Goal: Information Seeking & Learning: Check status

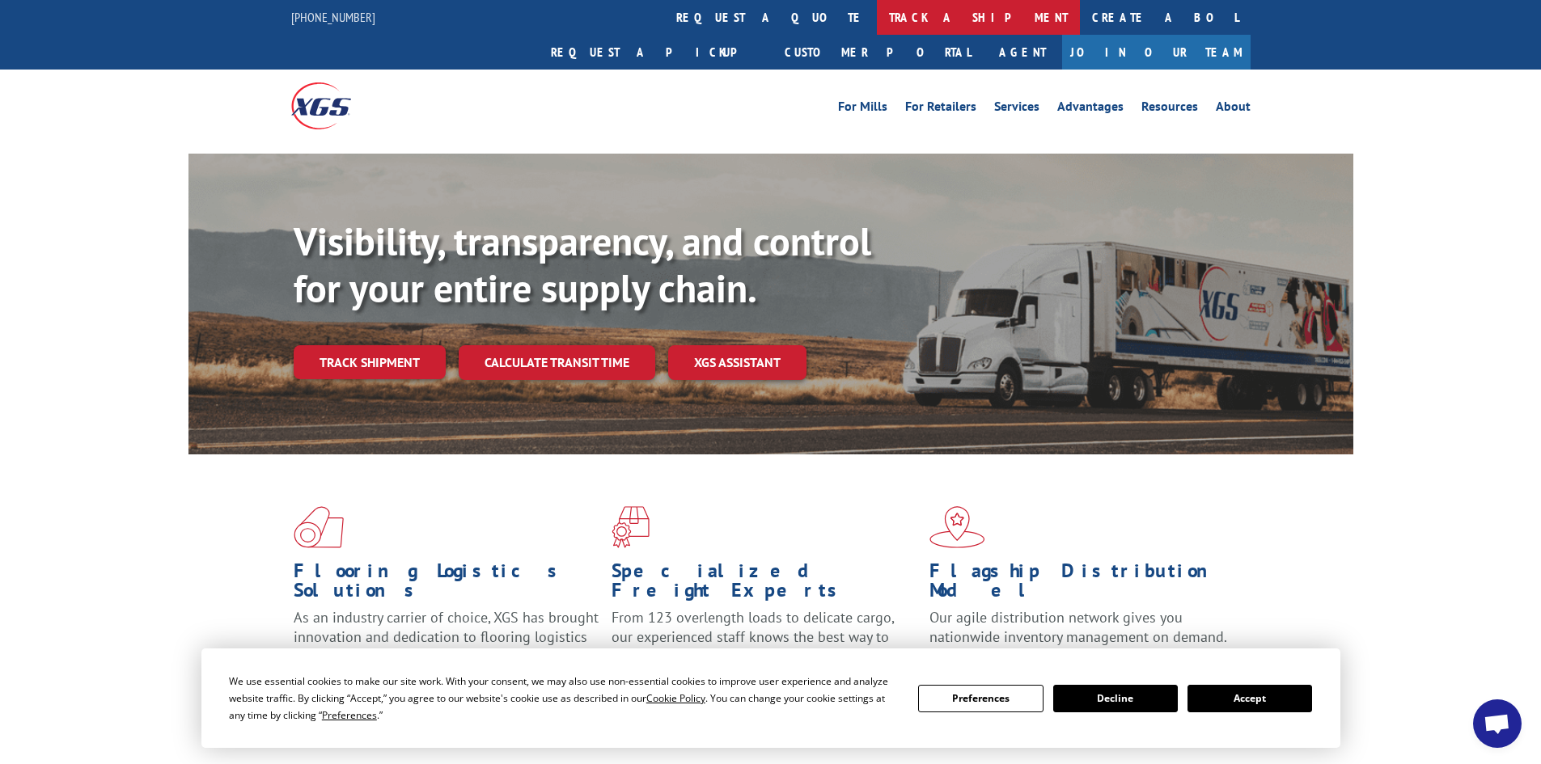
click at [877, 19] on link "track a shipment" at bounding box center [978, 17] width 203 height 35
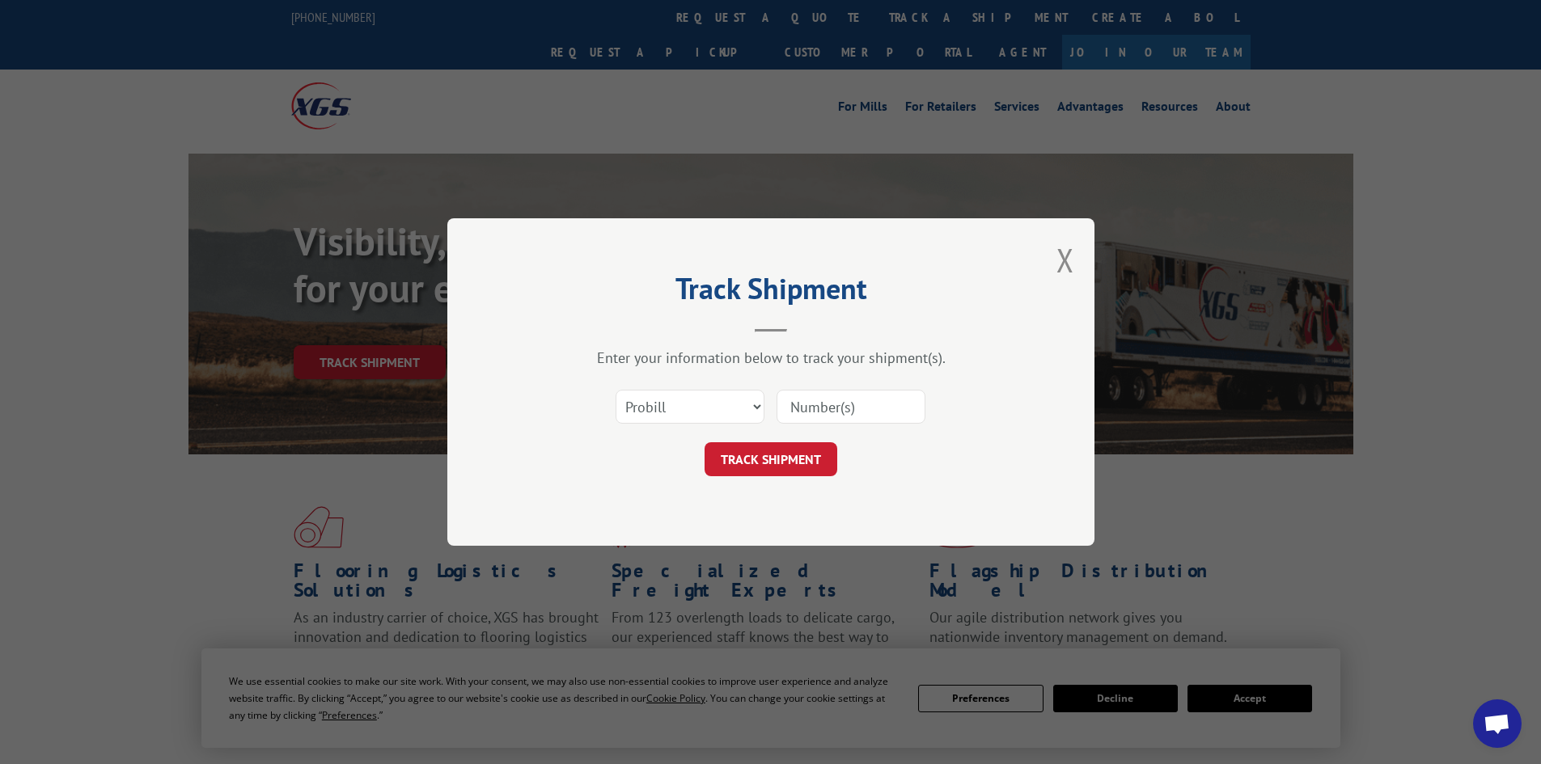
click at [832, 416] on input at bounding box center [850, 407] width 149 height 34
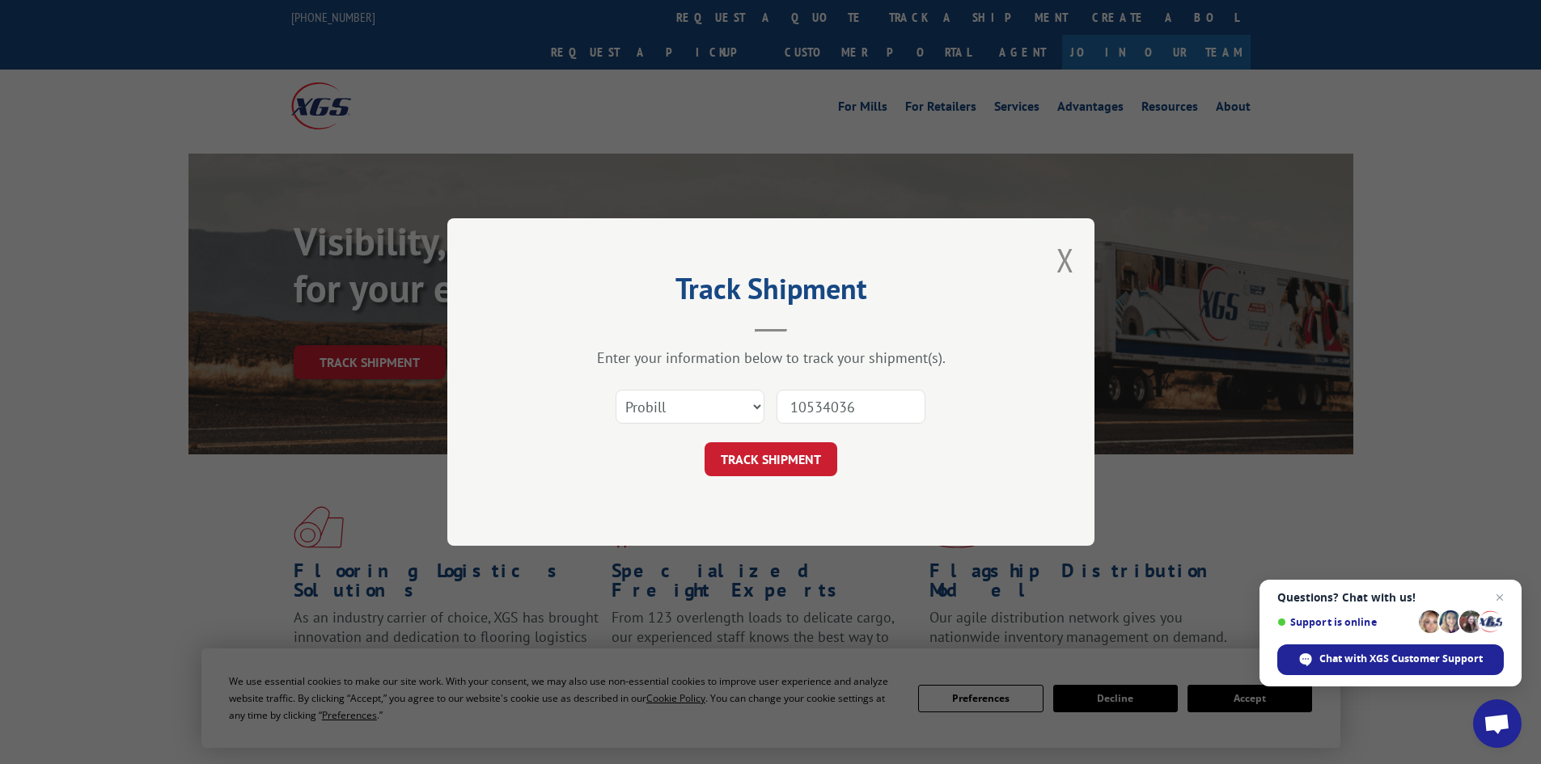
type input "105340364"
click button "TRACK SHIPMENT" at bounding box center [770, 459] width 133 height 34
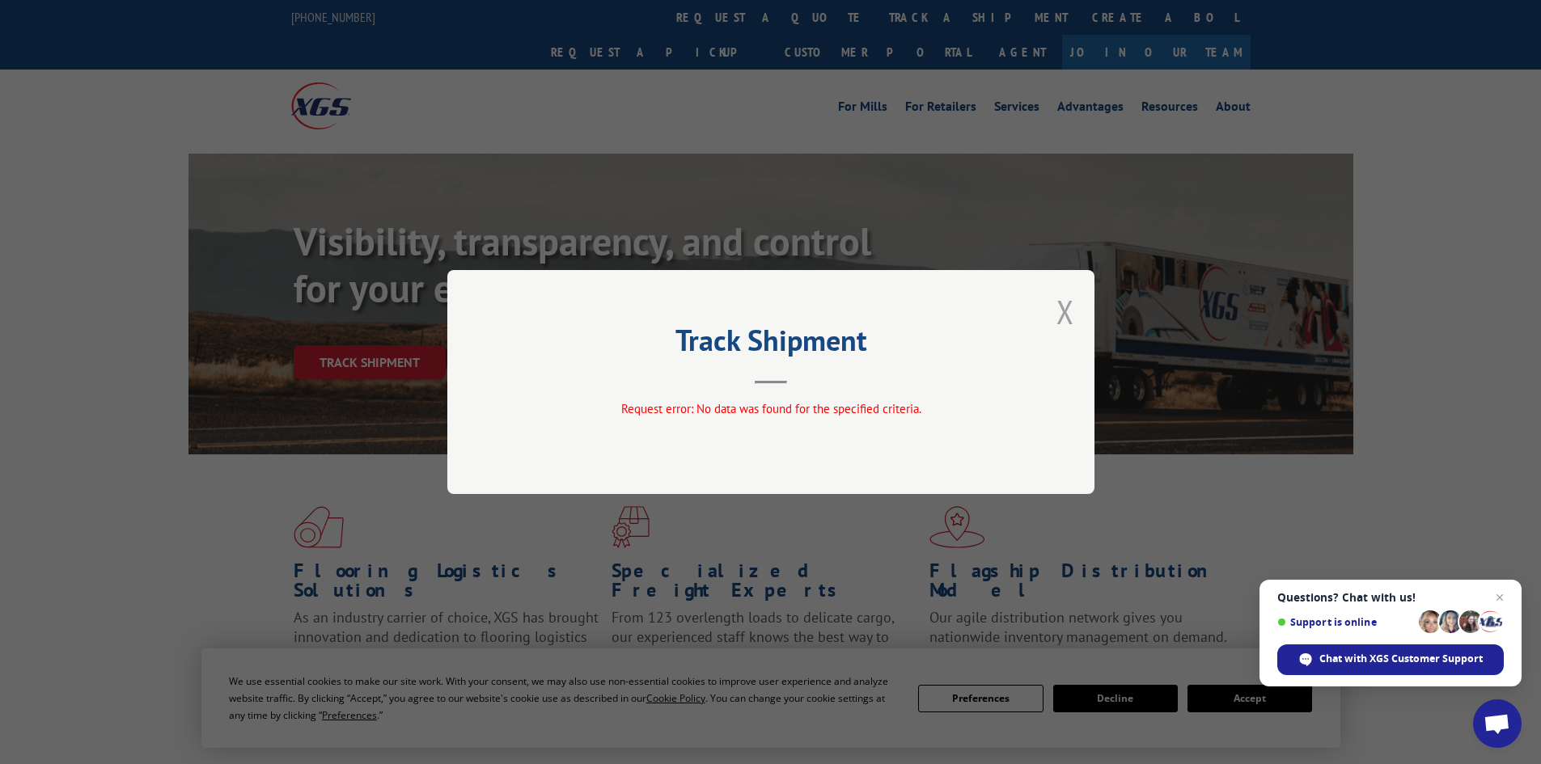
click at [1070, 310] on button "Close modal" at bounding box center [1065, 311] width 18 height 43
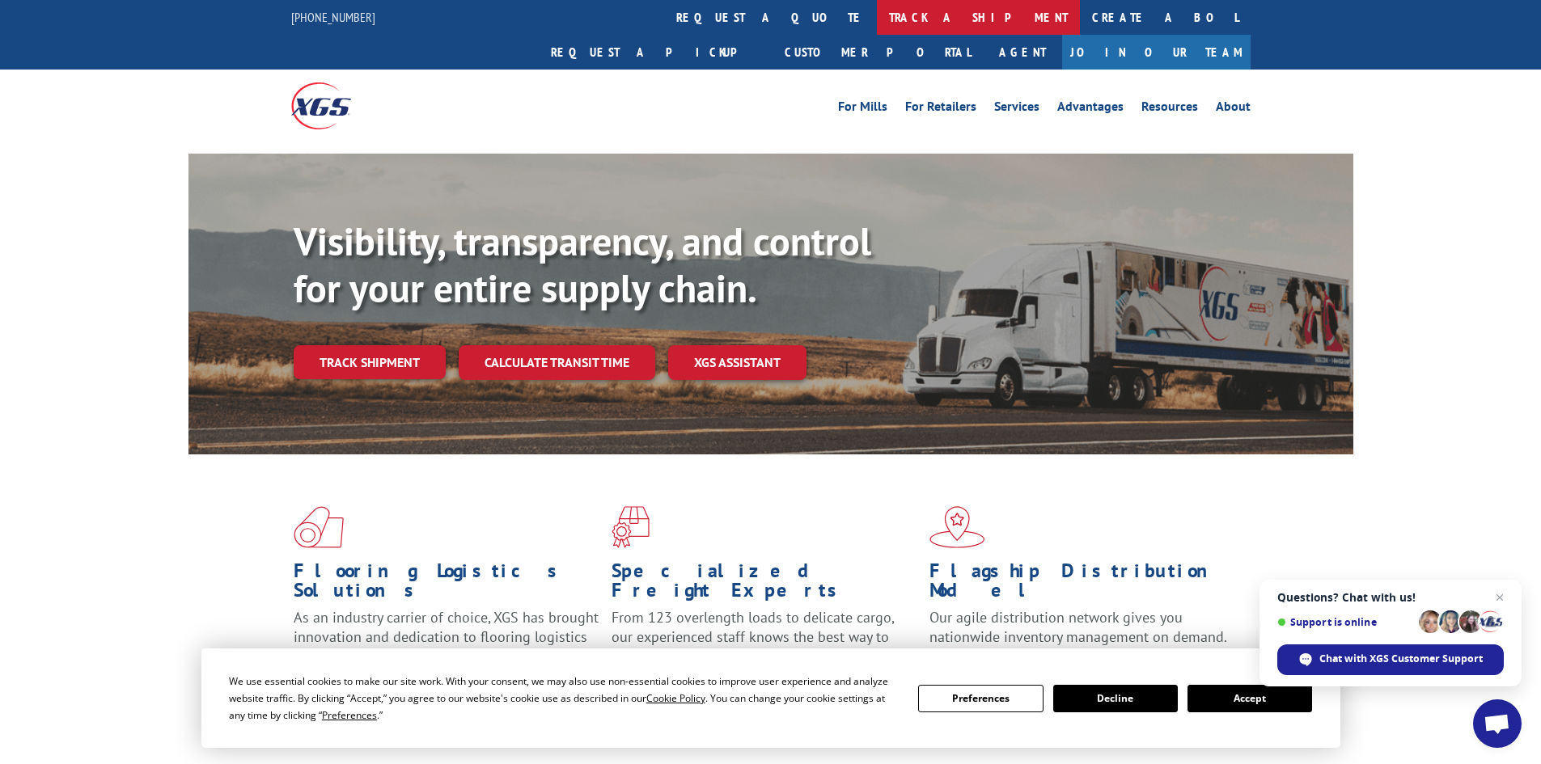
click at [877, 6] on link "track a shipment" at bounding box center [978, 17] width 203 height 35
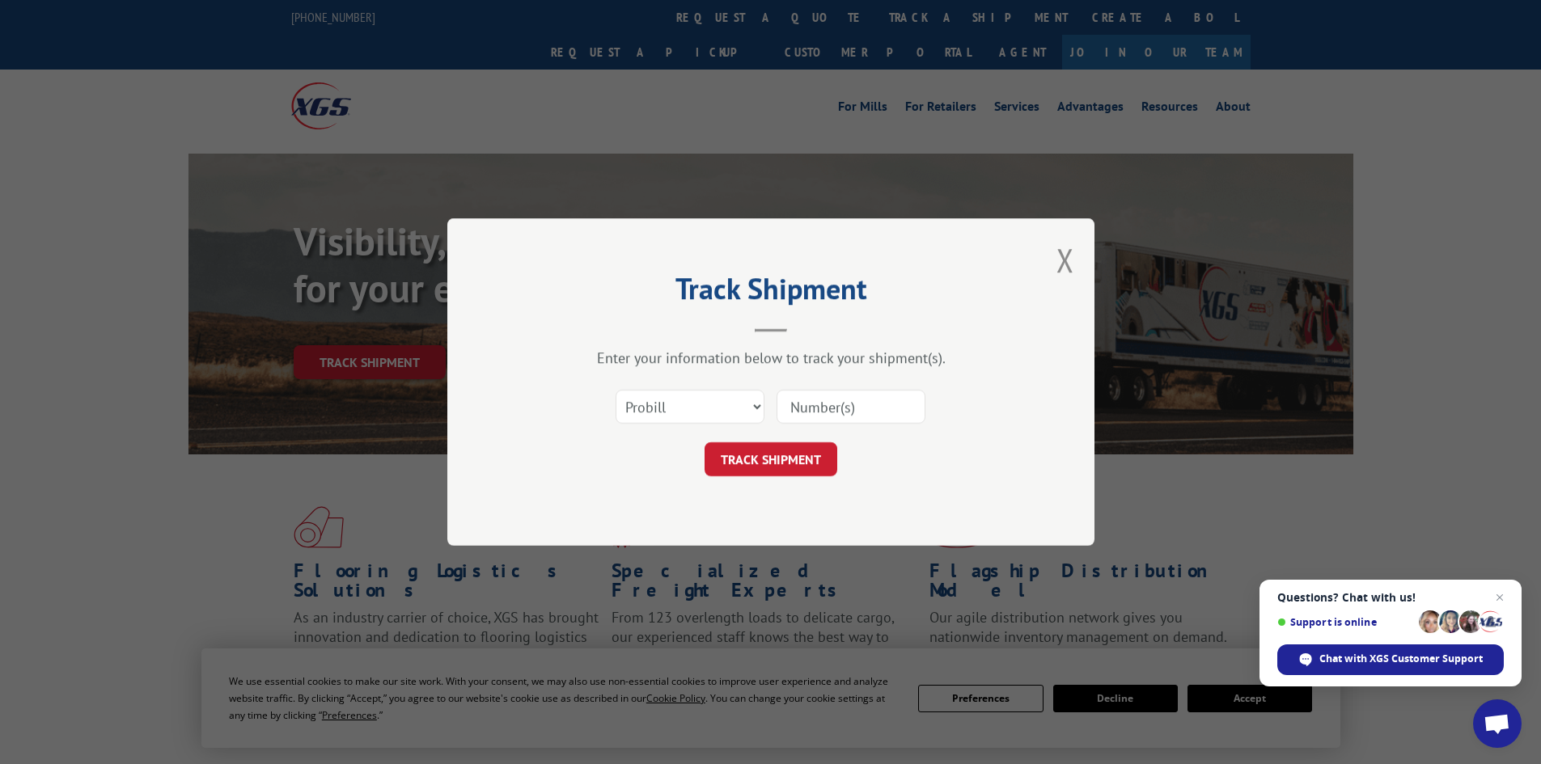
click at [826, 404] on input at bounding box center [850, 407] width 149 height 34
type input "105340364"
click at [704, 442] on button "TRACK SHIPMENT" at bounding box center [770, 459] width 133 height 34
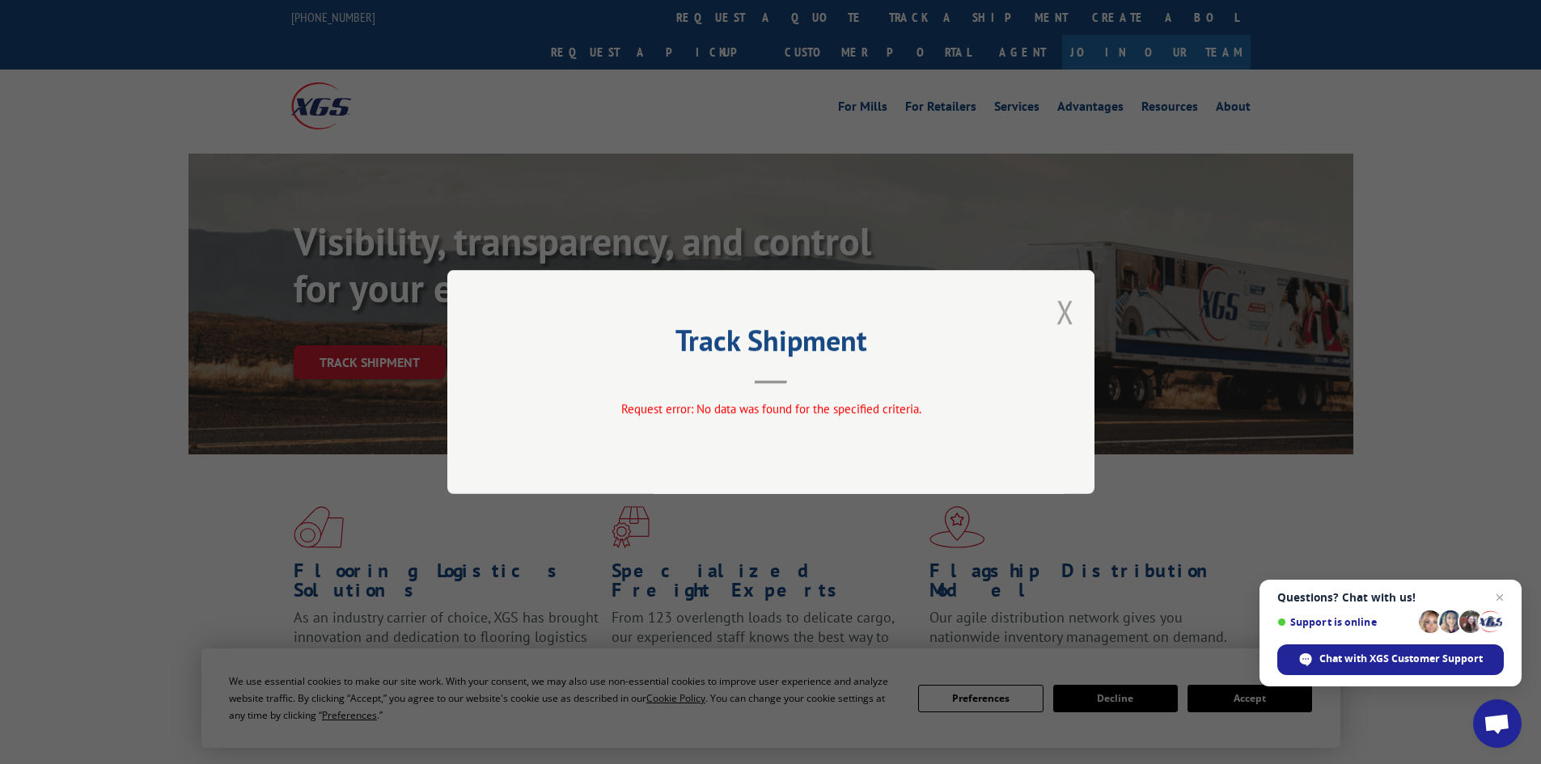
click at [1061, 310] on button "Close modal" at bounding box center [1065, 311] width 18 height 43
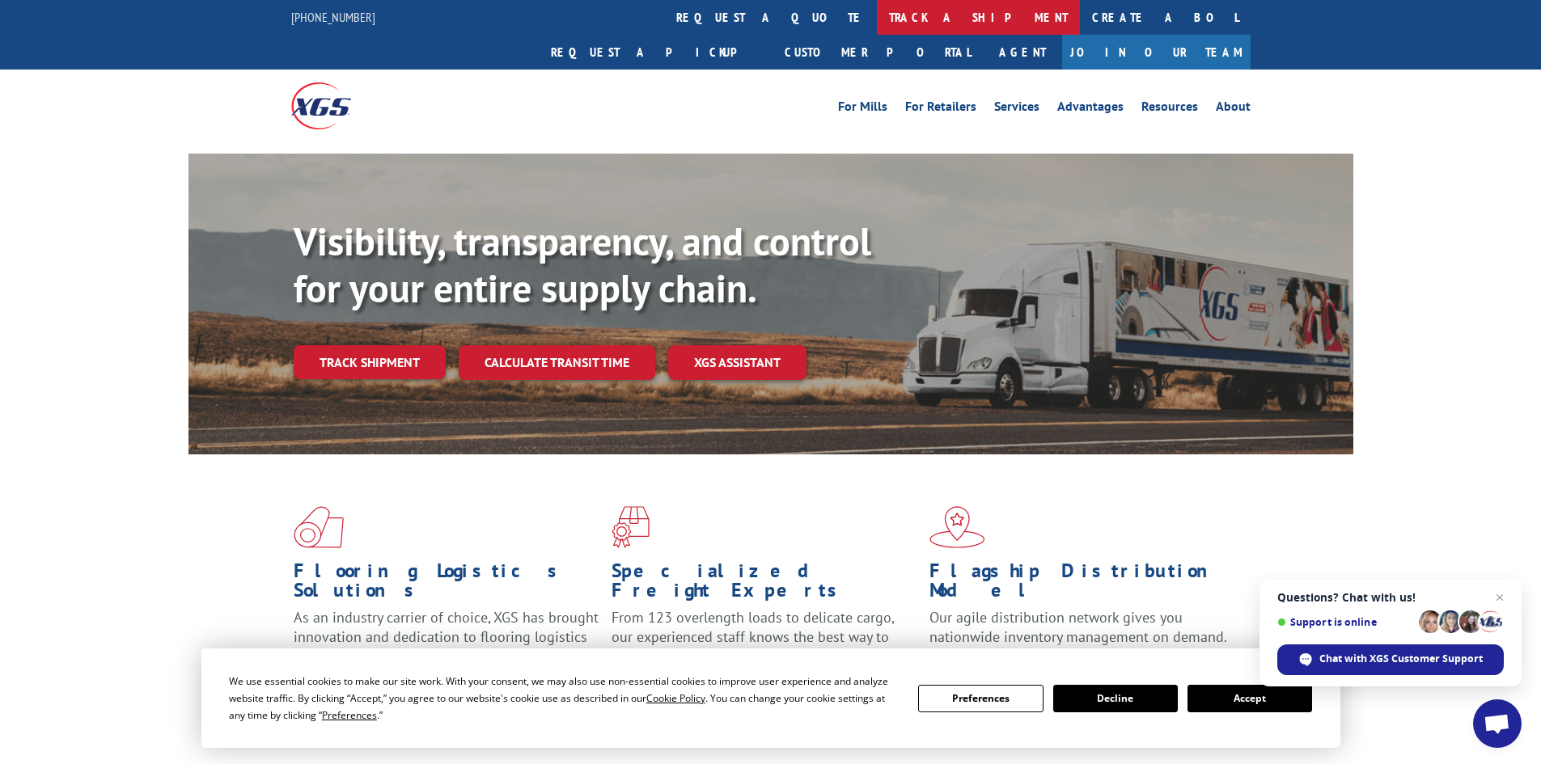
click at [877, 19] on link "track a shipment" at bounding box center [978, 17] width 203 height 35
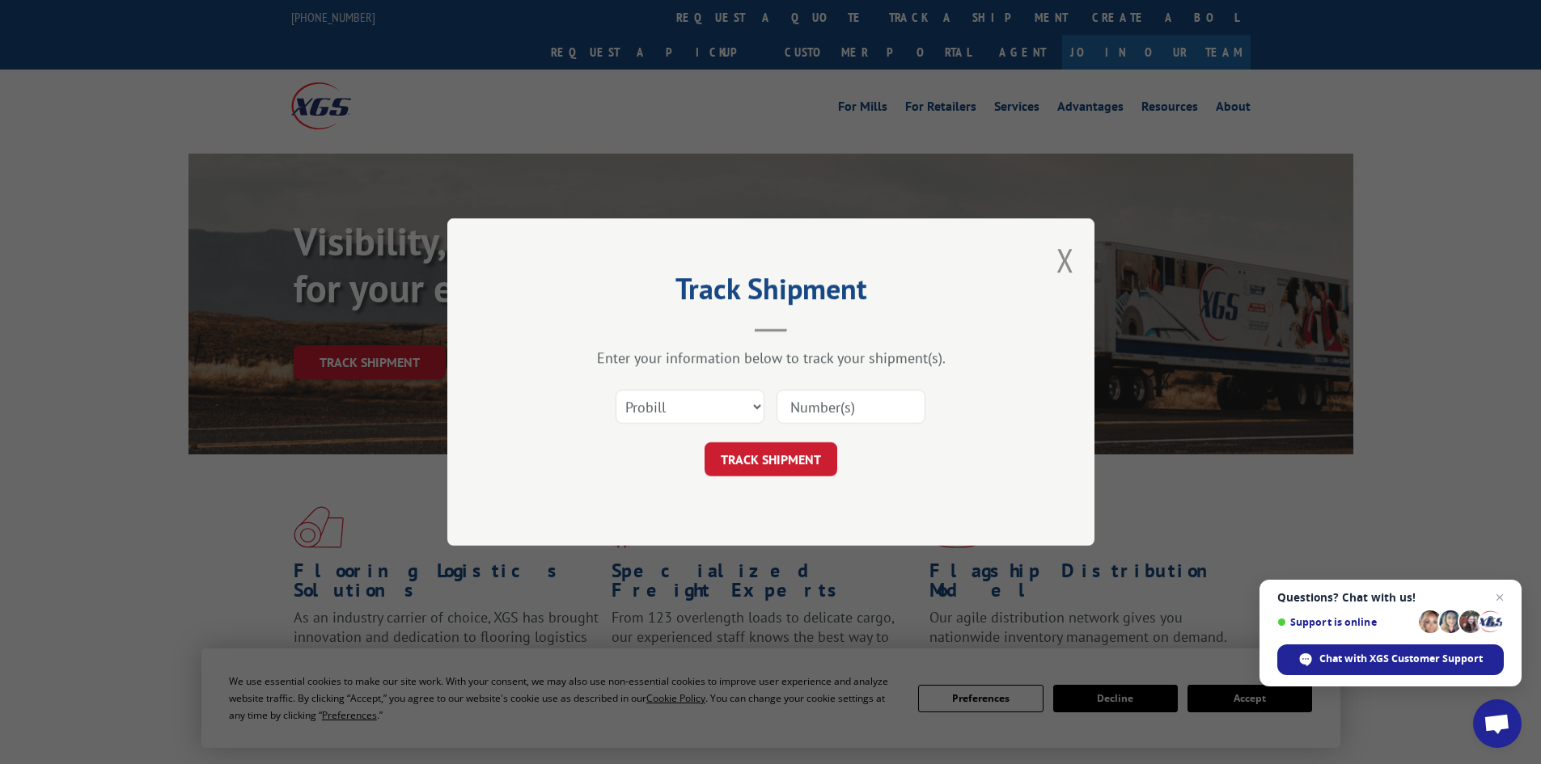
click at [826, 415] on input at bounding box center [850, 407] width 149 height 34
type input "15340364"
click at [704, 442] on button "TRACK SHIPMENT" at bounding box center [770, 459] width 133 height 34
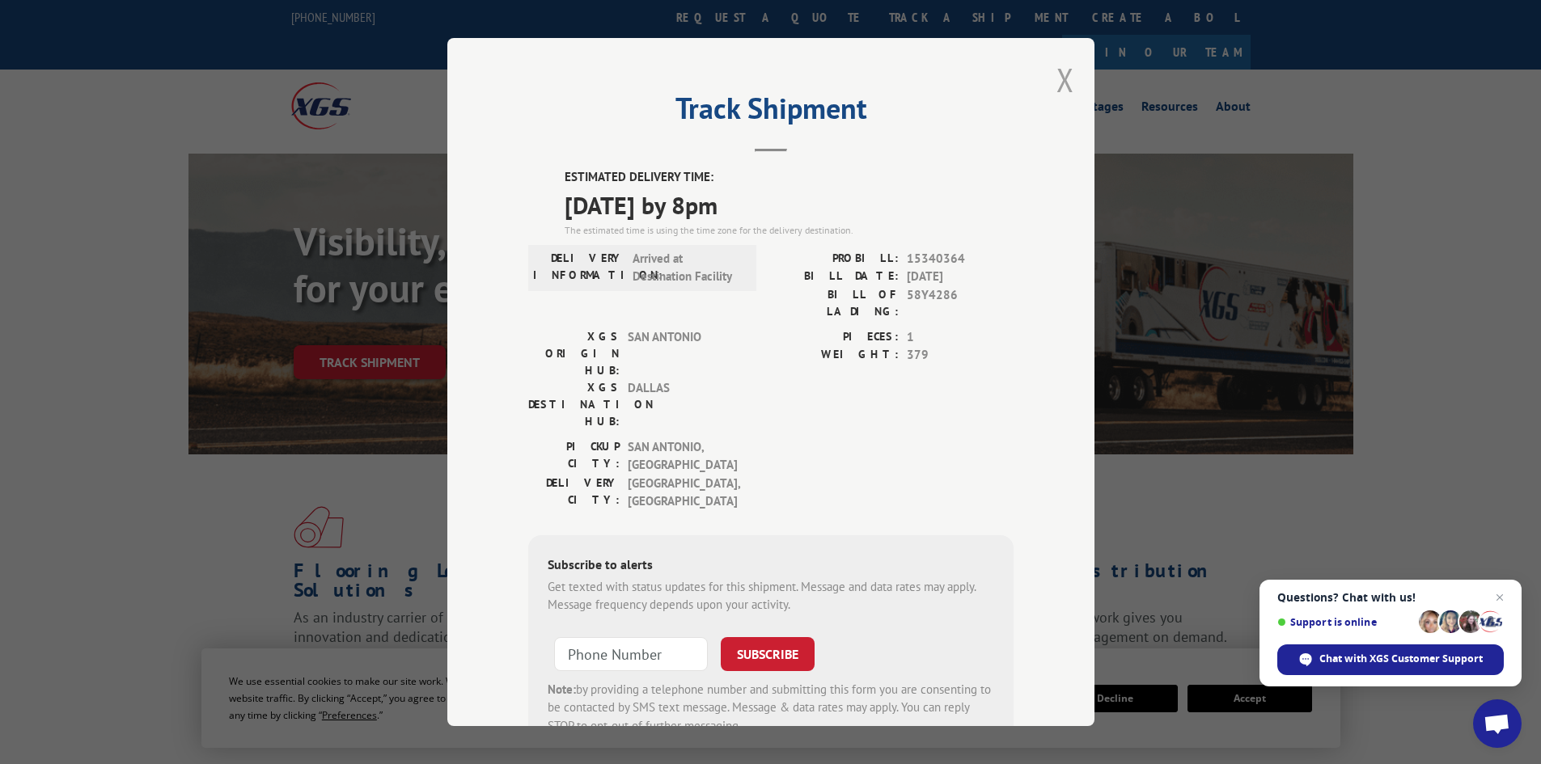
click at [1057, 81] on button "Close modal" at bounding box center [1065, 79] width 18 height 43
